Goal: Information Seeking & Learning: Find contact information

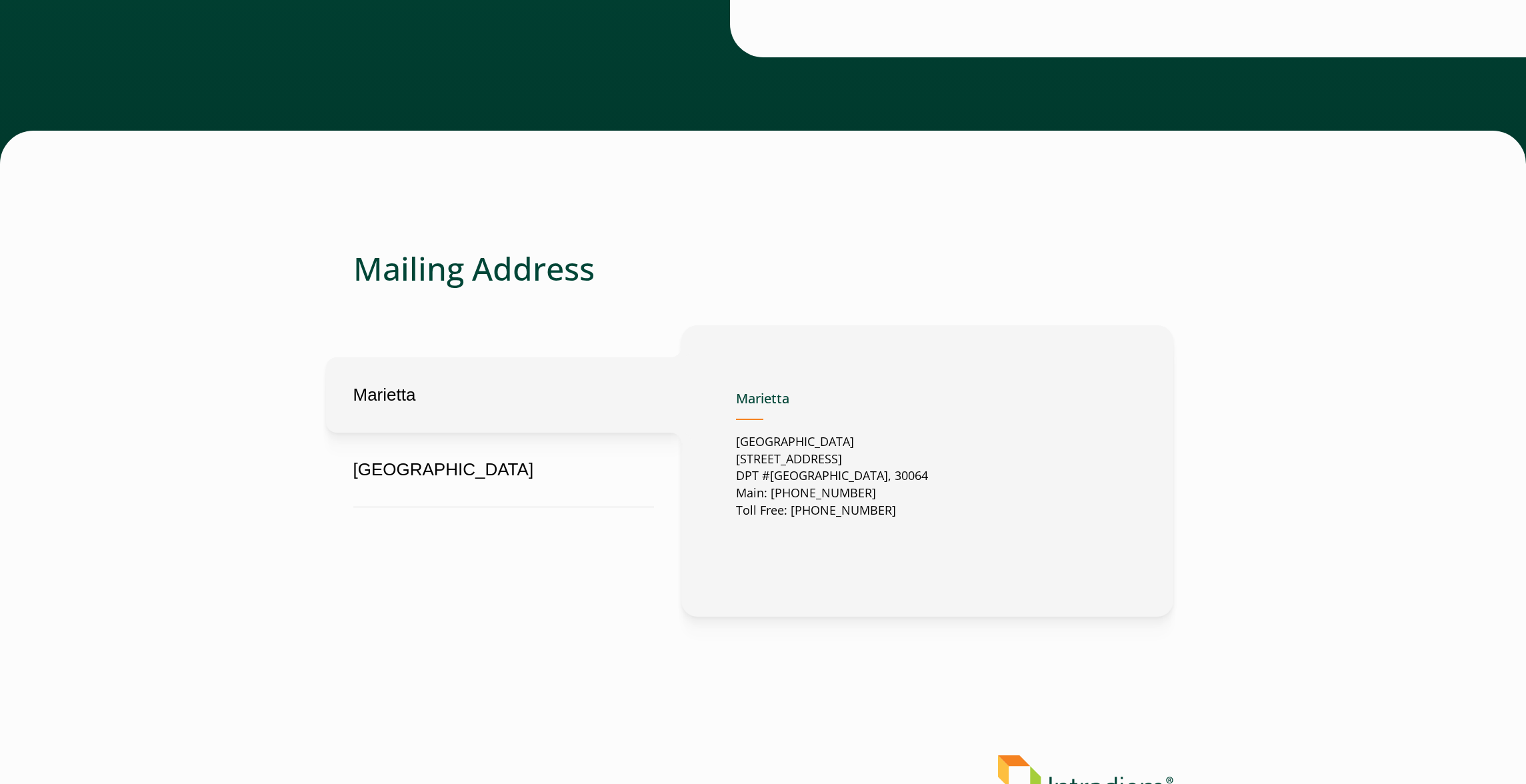
scroll to position [528, 0]
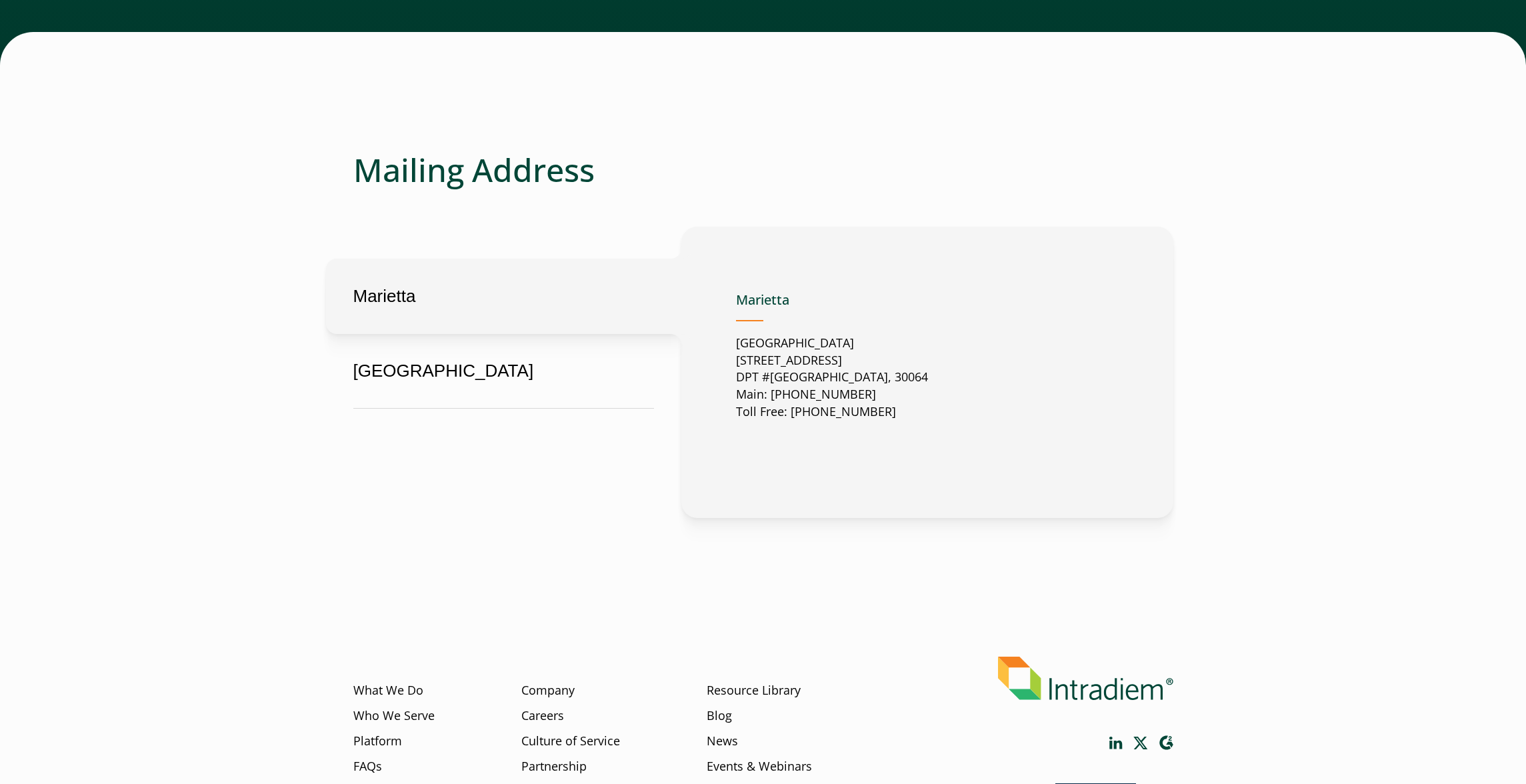
click at [472, 334] on button "Marietta" at bounding box center [503, 296] width 355 height 75
drag, startPoint x: 818, startPoint y: 394, endPoint x: 745, endPoint y: 404, distance: 73.7
click at [745, 404] on p "United States 2500 Dallas Highway Suite 202 DPT #37049 Marietta, GA, US, 30064 …" at bounding box center [832, 378] width 192 height 87
drag, startPoint x: 912, startPoint y: 408, endPoint x: 737, endPoint y: 411, distance: 175.0
click at [737, 411] on p "United States 2500 Dallas Highway Suite 202 DPT #37049 Marietta, GA, US, 30064 …" at bounding box center [832, 378] width 192 height 87
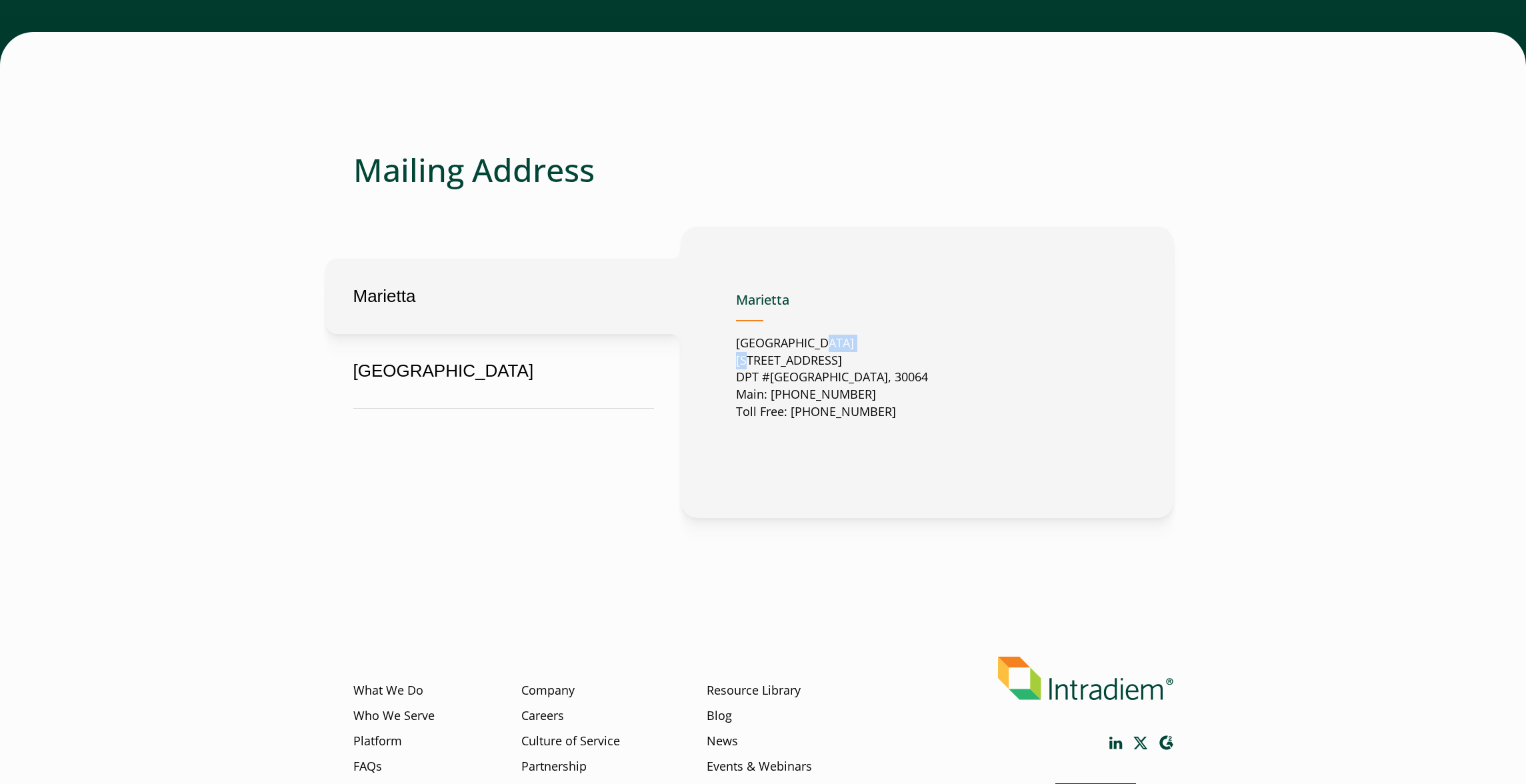
copy p "2500 Dallas Highway Suite 202"
copy p "Marietta"
drag, startPoint x: 845, startPoint y: 430, endPoint x: 811, endPoint y: 425, distance: 34.4
click at [811, 421] on p "United States 2500 Dallas Highway Suite 202 DPT #37049 Marietta, GA, US, 30064 …" at bounding box center [832, 378] width 192 height 87
copy p "30064"
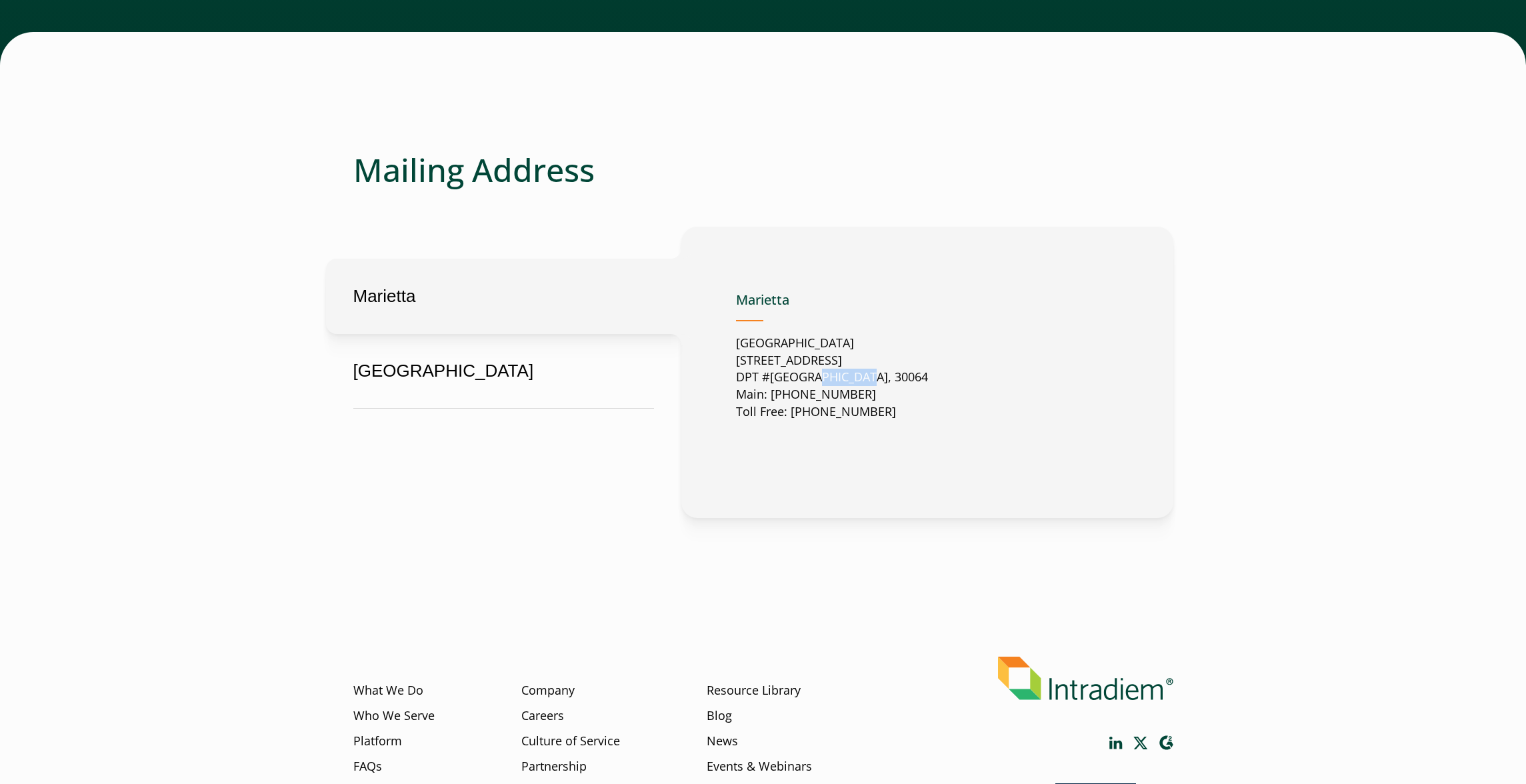
drag, startPoint x: 942, startPoint y: 430, endPoint x: 903, endPoint y: 430, distance: 39.0
click at [903, 430] on div "Marietta United States 2500 Dallas Highway Suite 202 DPT #37049 Marietta, GA, U…" at bounding box center [927, 372] width 383 height 183
click at [832, 421] on p "United States 2500 Dallas Highway Suite 202 DPT #37049 Marietta, GA, US, 30064 …" at bounding box center [832, 378] width 192 height 87
copy p "Marietta"
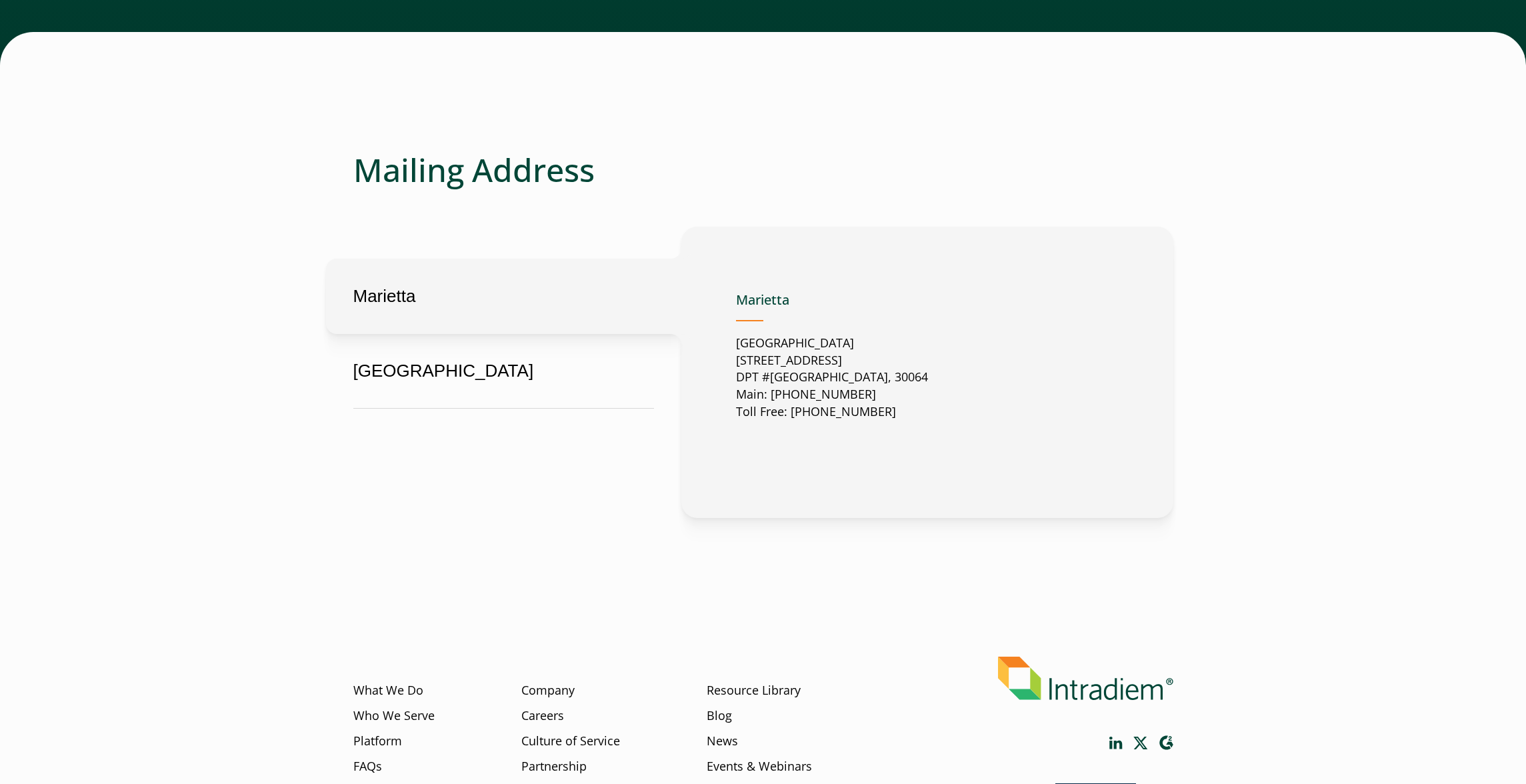
click at [923, 421] on p "United States 2500 Dallas Highway Suite 202 DPT #37049 Marietta, GA, US, 30064 …" at bounding box center [832, 378] width 192 height 87
copy p "30064"
click at [928, 421] on p "United States 2500 Dallas Highway Suite 202 DPT #37049 Marietta, GA, US, 30064 …" at bounding box center [832, 378] width 192 height 87
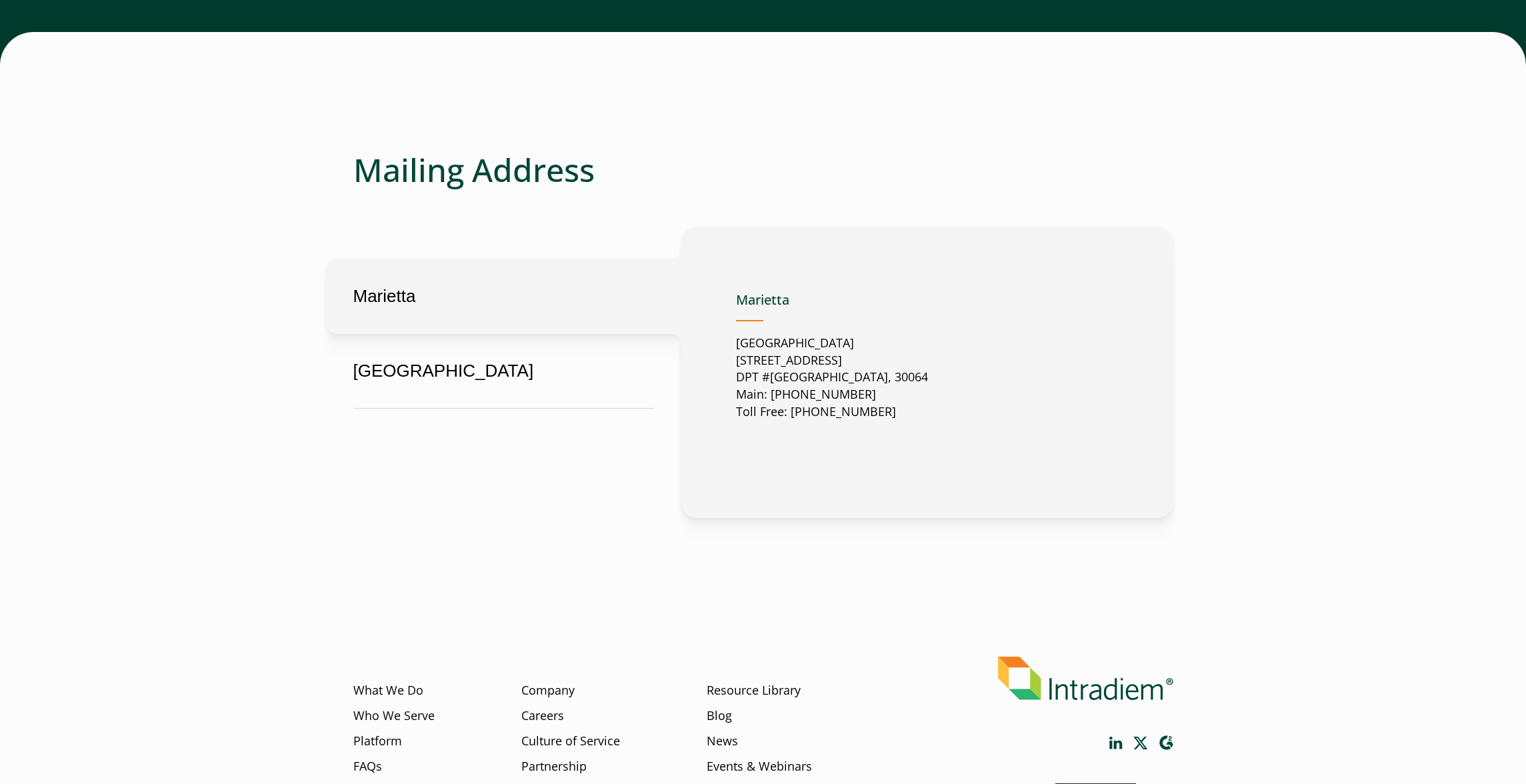
drag, startPoint x: 940, startPoint y: 431, endPoint x: 911, endPoint y: 431, distance: 29.0
click at [911, 431] on div "Marietta United States 2500 Dallas Highway Suite 202 DPT #37049 Marietta, GA, U…" at bounding box center [927, 372] width 383 height 183
copy p "30064"
